Goal: Transaction & Acquisition: Purchase product/service

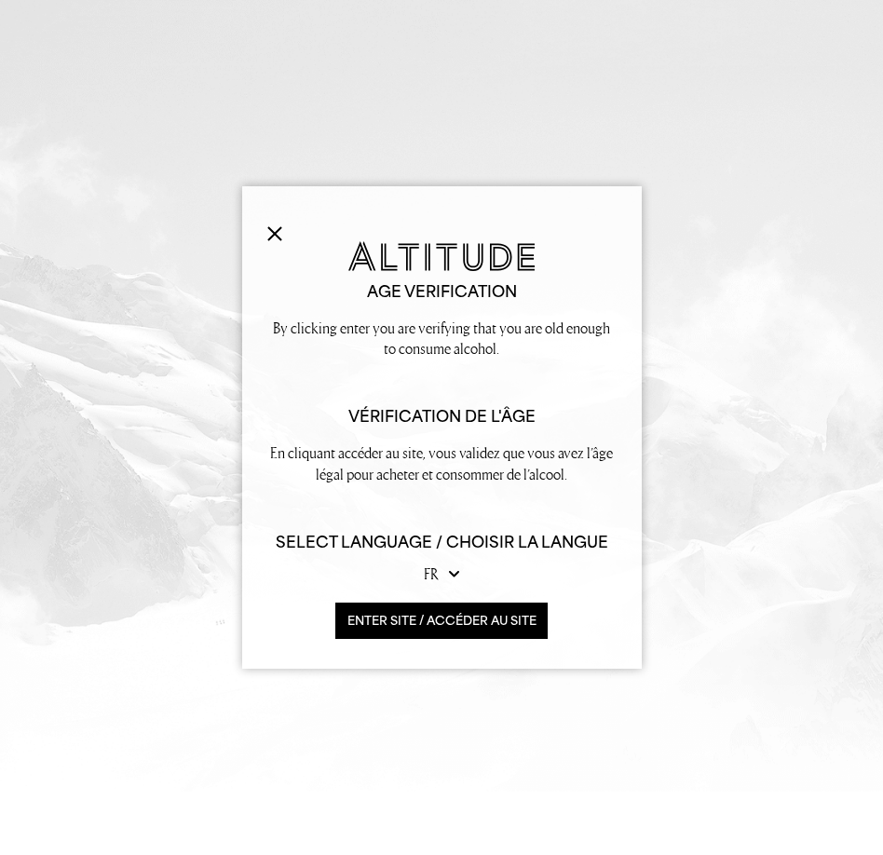
click at [370, 616] on button "ENTER SITE / accéder au site" at bounding box center [441, 621] width 213 height 36
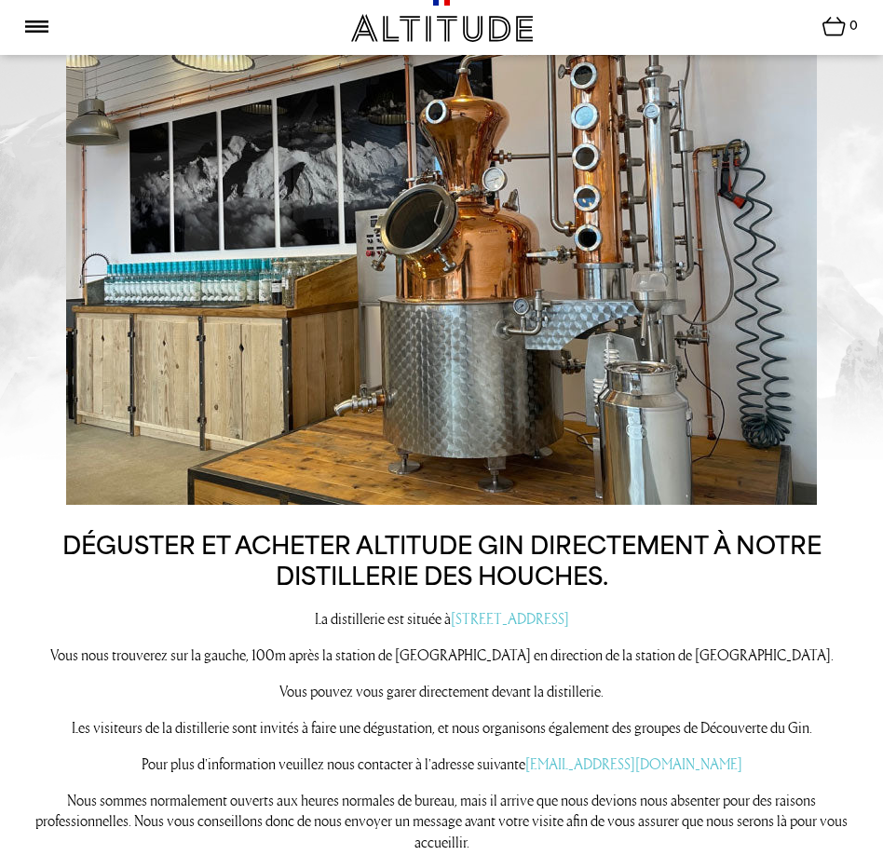
scroll to position [1041, 0]
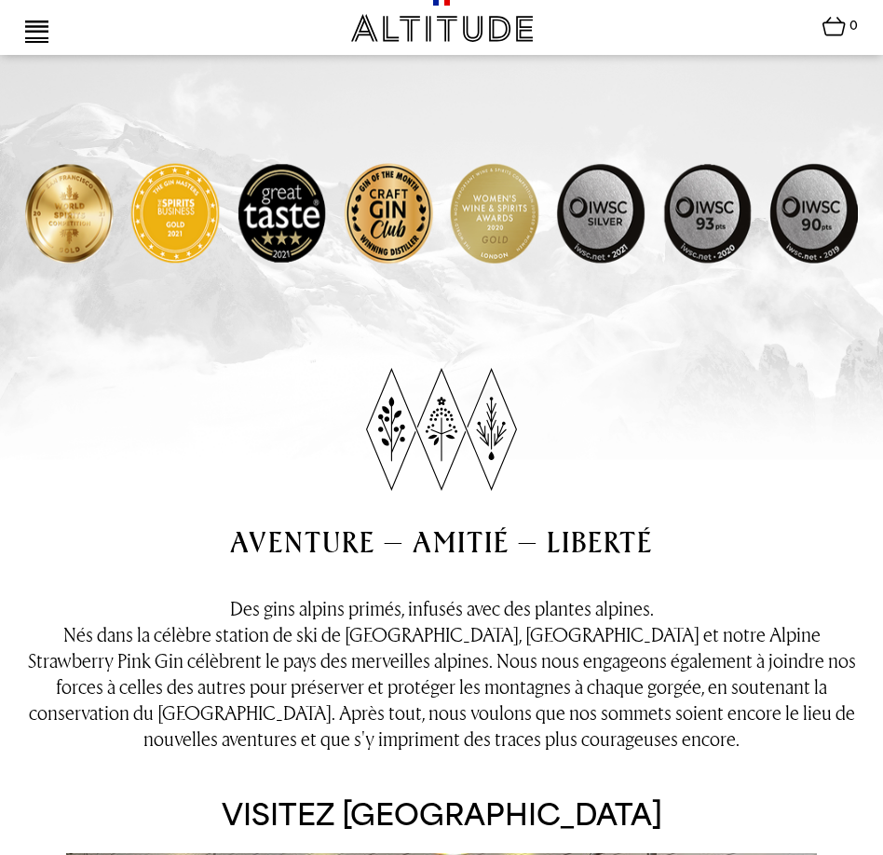
click at [38, 21] on img at bounding box center [36, 27] width 23 height 12
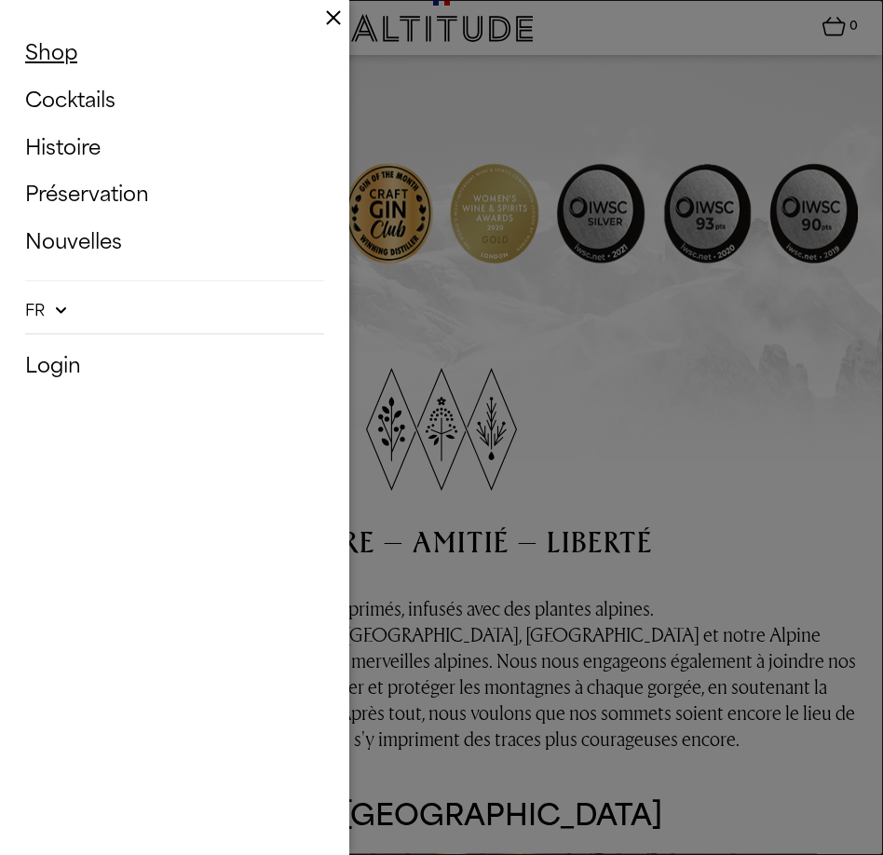
click at [45, 49] on link "Shop" at bounding box center [174, 53] width 299 height 39
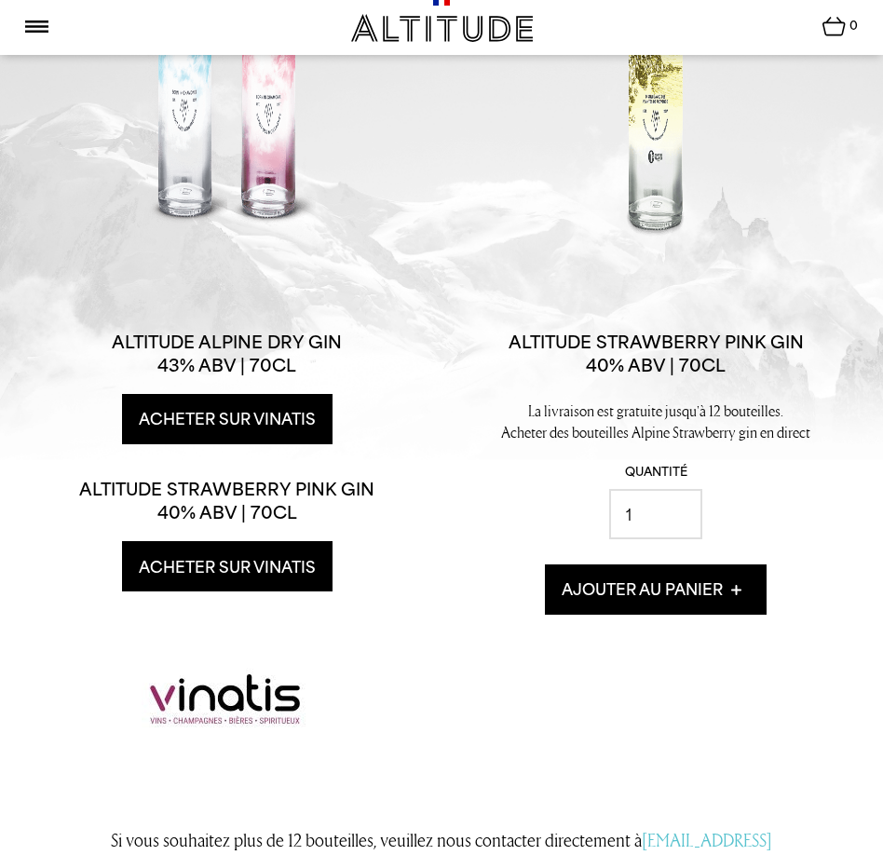
scroll to position [427, 0]
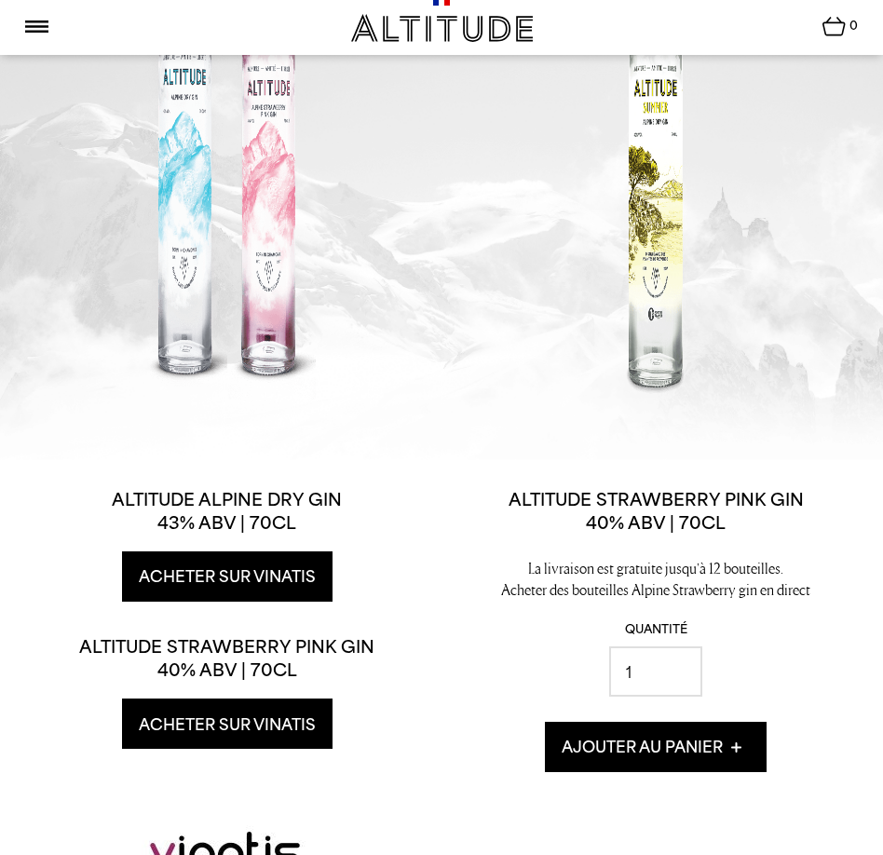
click at [653, 242] on div at bounding box center [656, 117] width 280 height 619
